Goal: Transaction & Acquisition: Purchase product/service

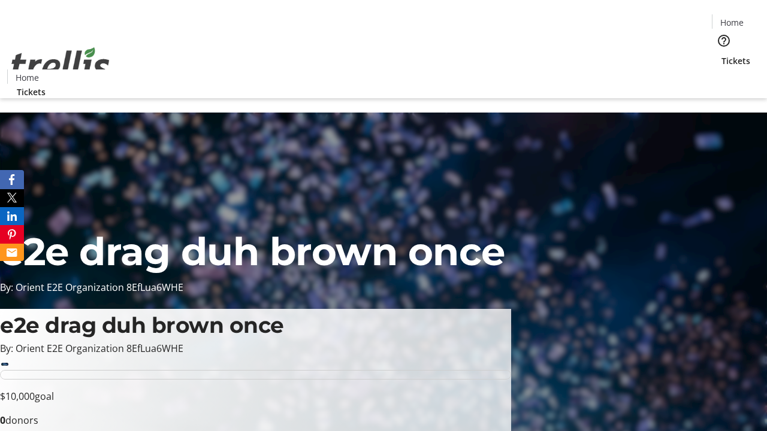
click at [722, 55] on span "Tickets" at bounding box center [736, 61] width 29 height 13
